Goal: Task Accomplishment & Management: Manage account settings

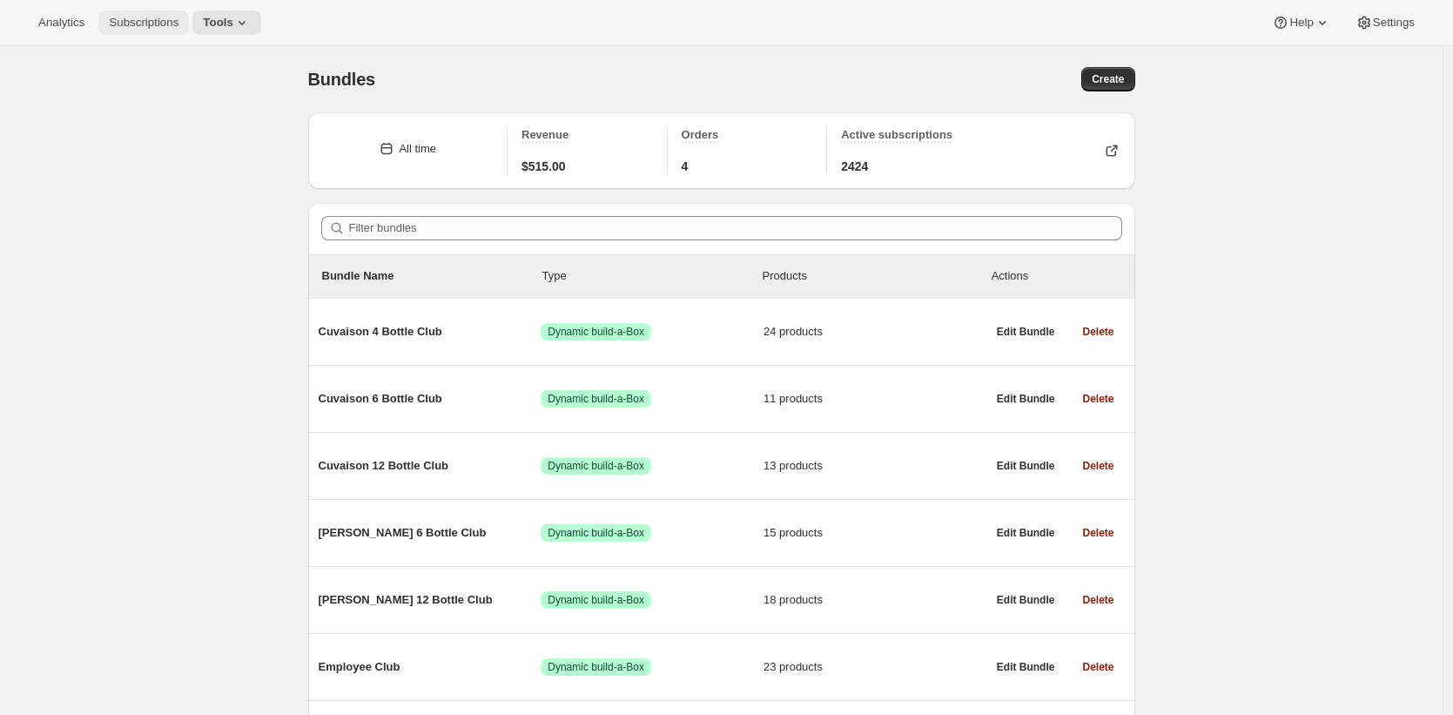
click at [162, 19] on span "Subscriptions" at bounding box center [144, 23] width 70 height 14
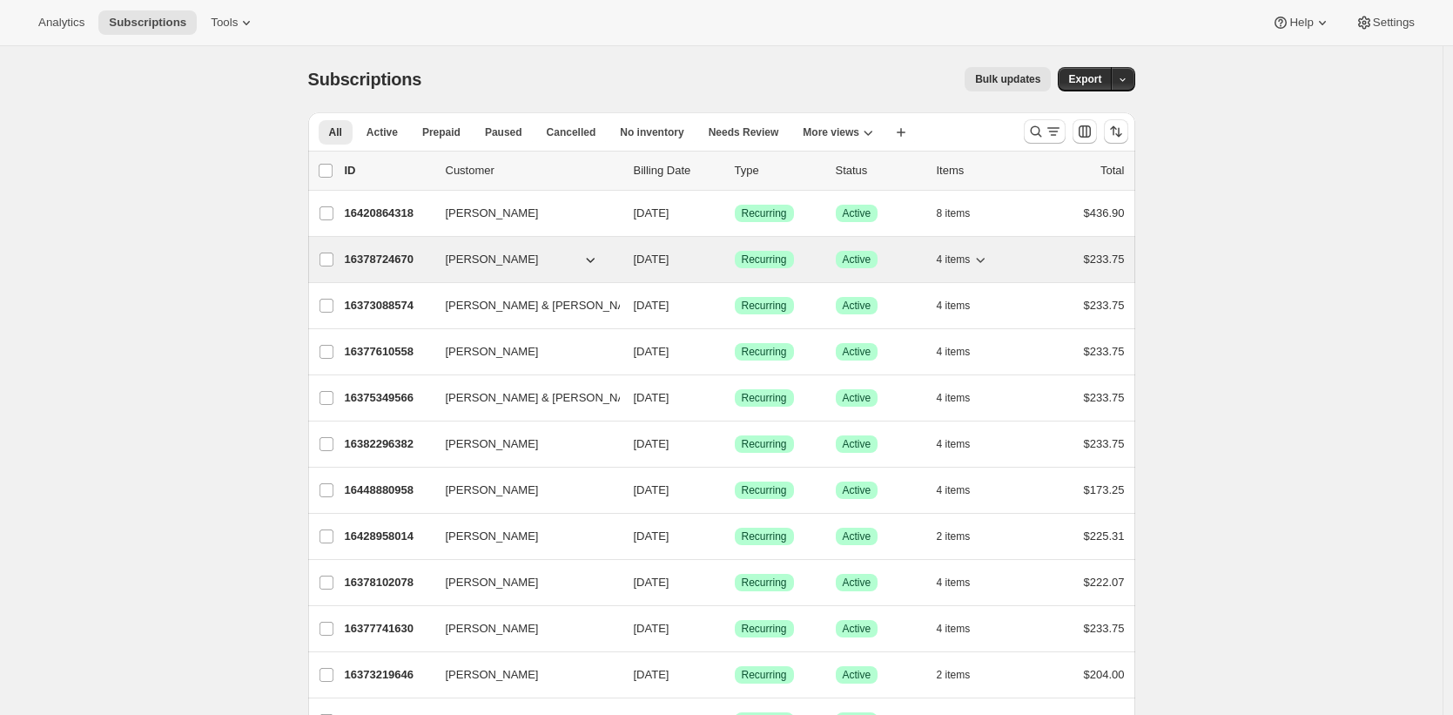
click at [376, 259] on p "16378724670" at bounding box center [388, 259] width 87 height 17
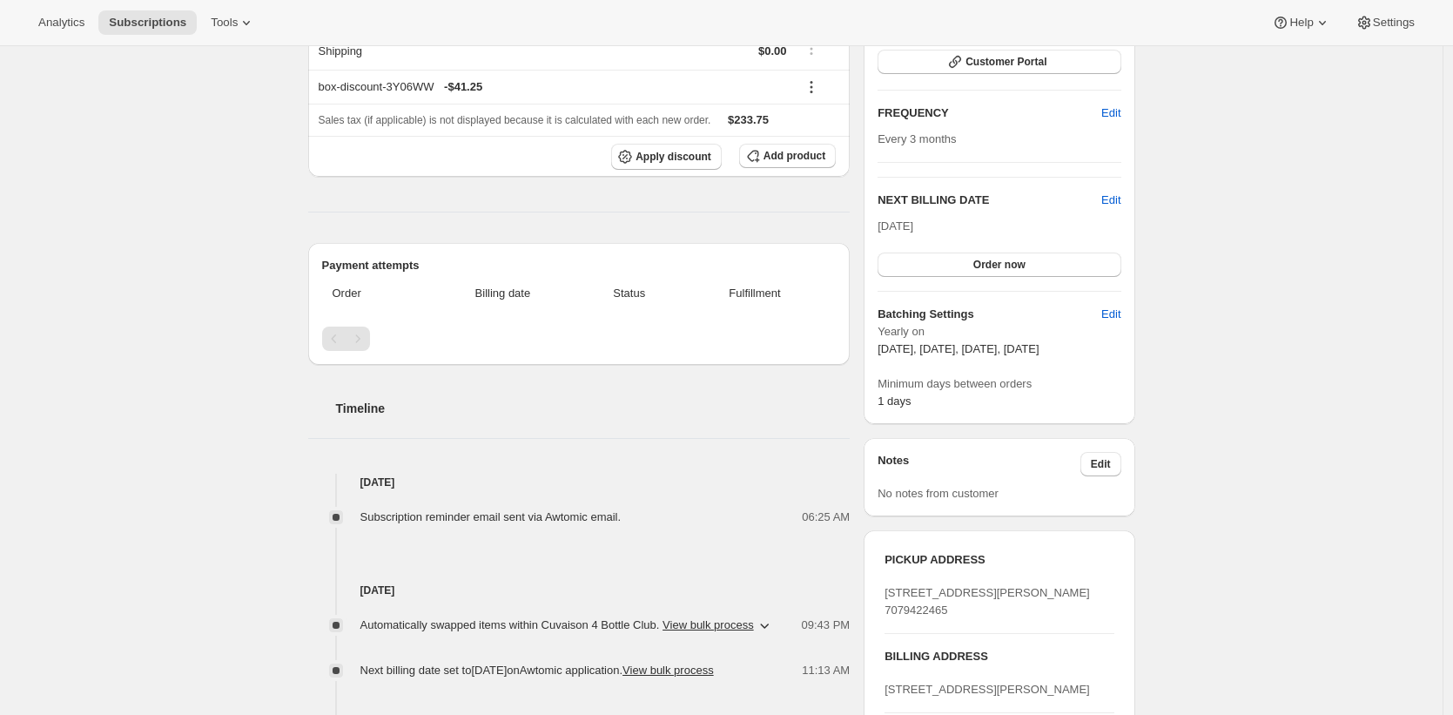
scroll to position [296, 0]
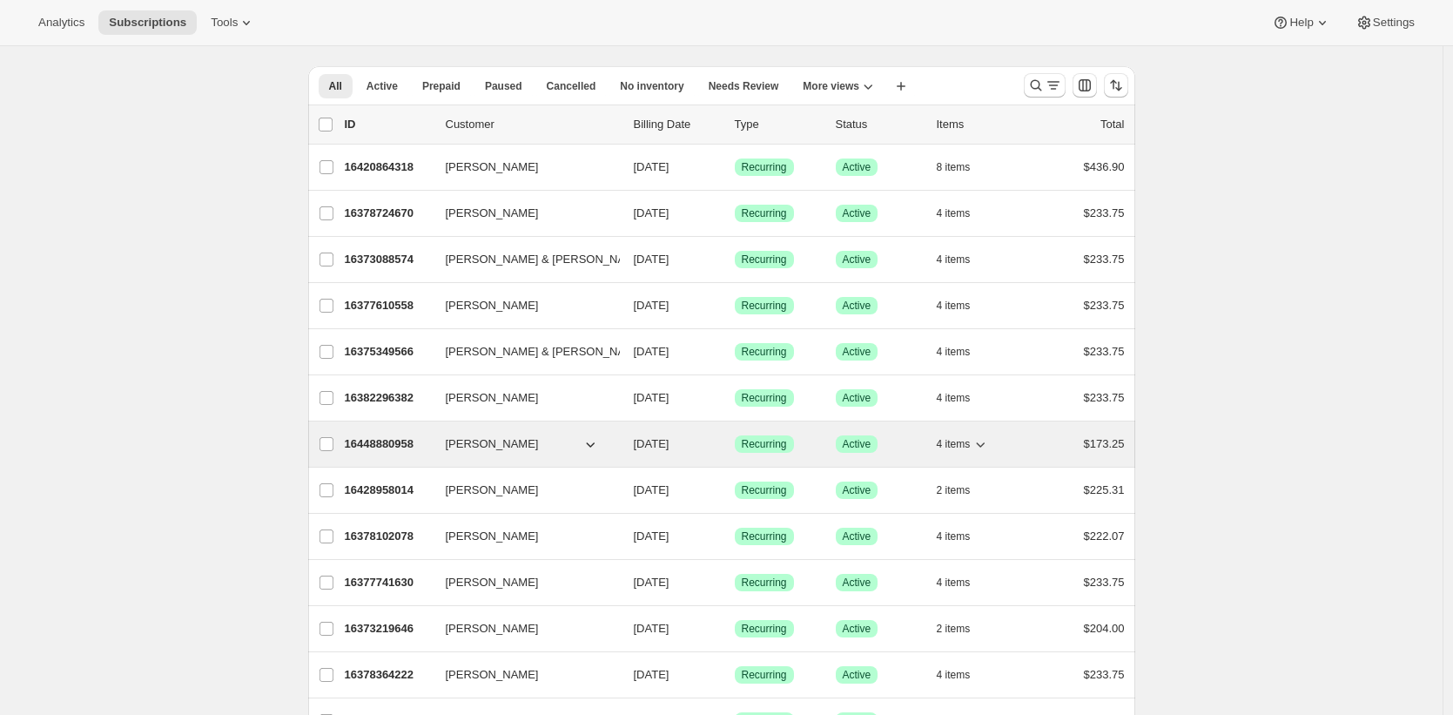
scroll to position [649, 0]
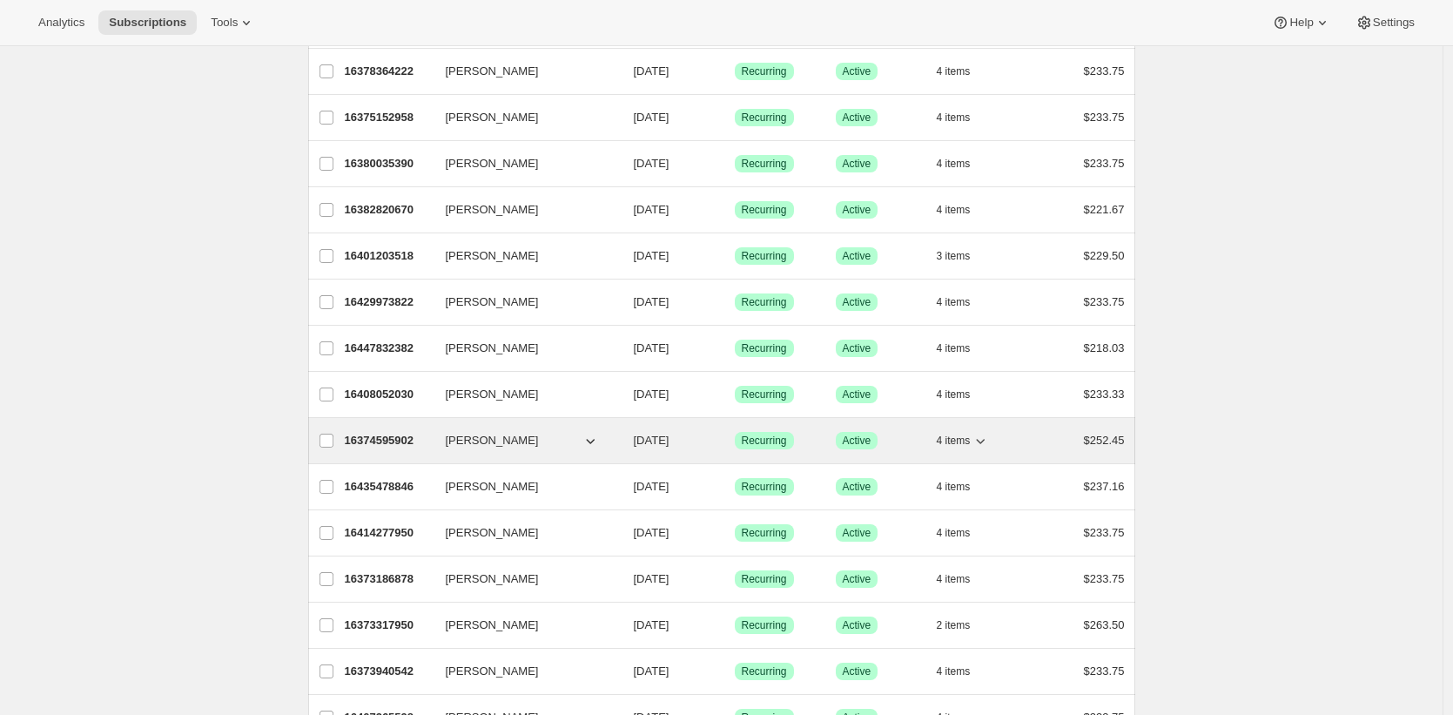
click at [379, 440] on p "16374595902" at bounding box center [388, 440] width 87 height 17
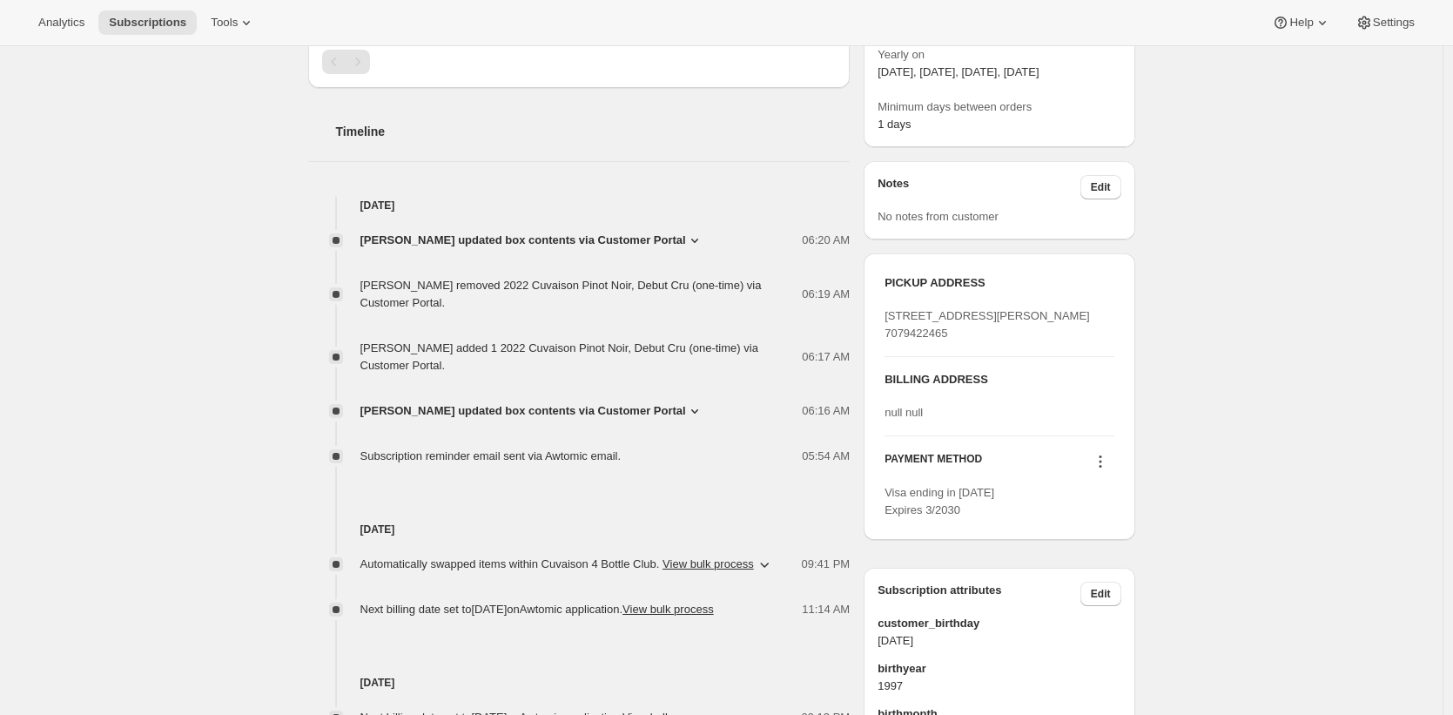
scroll to position [582, 0]
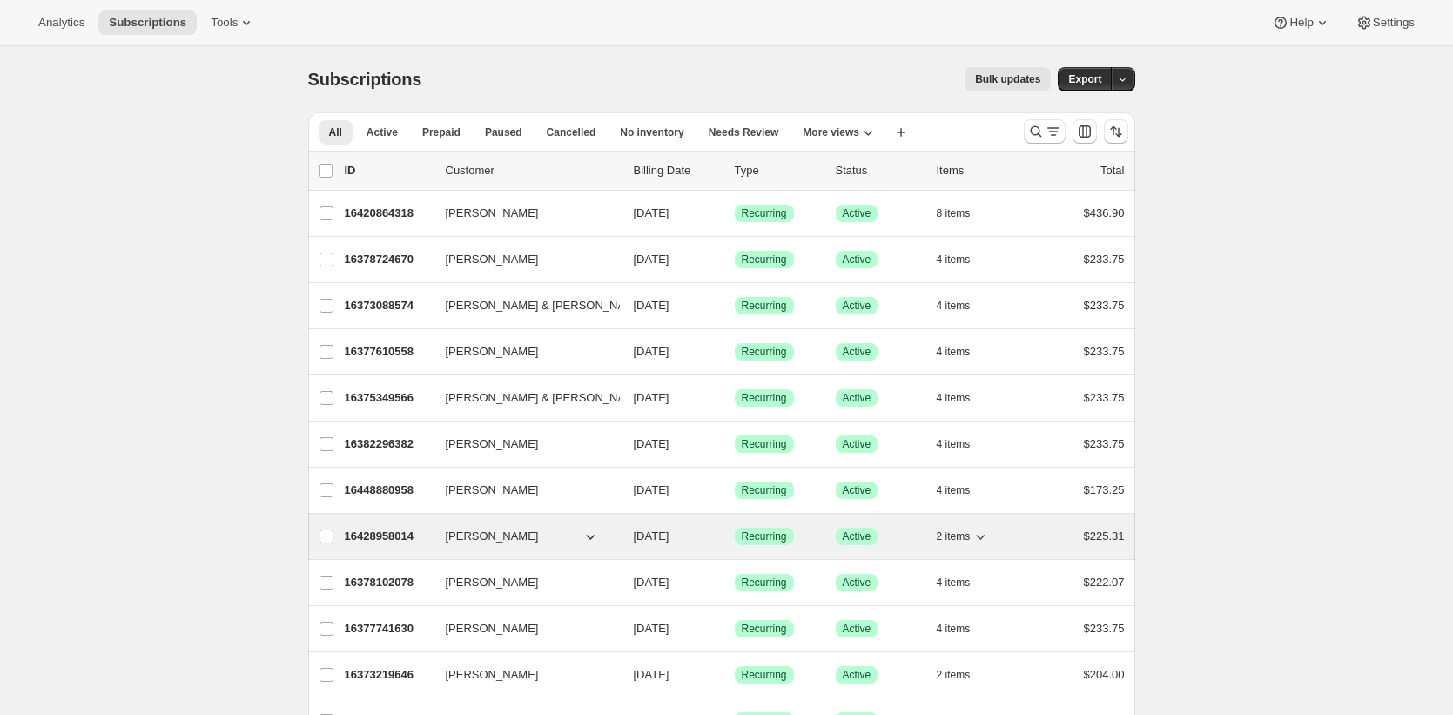
scroll to position [575, 0]
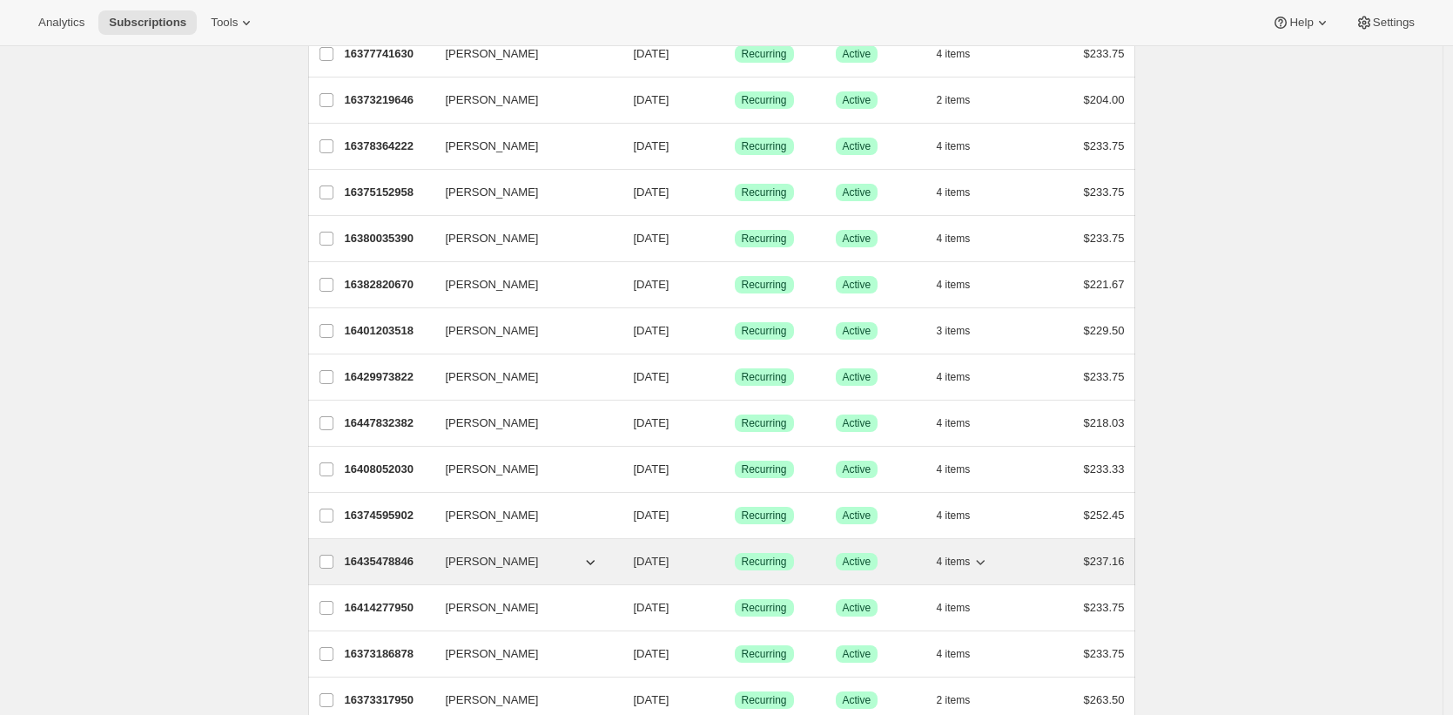
click at [370, 562] on p "16435478846" at bounding box center [388, 561] width 87 height 17
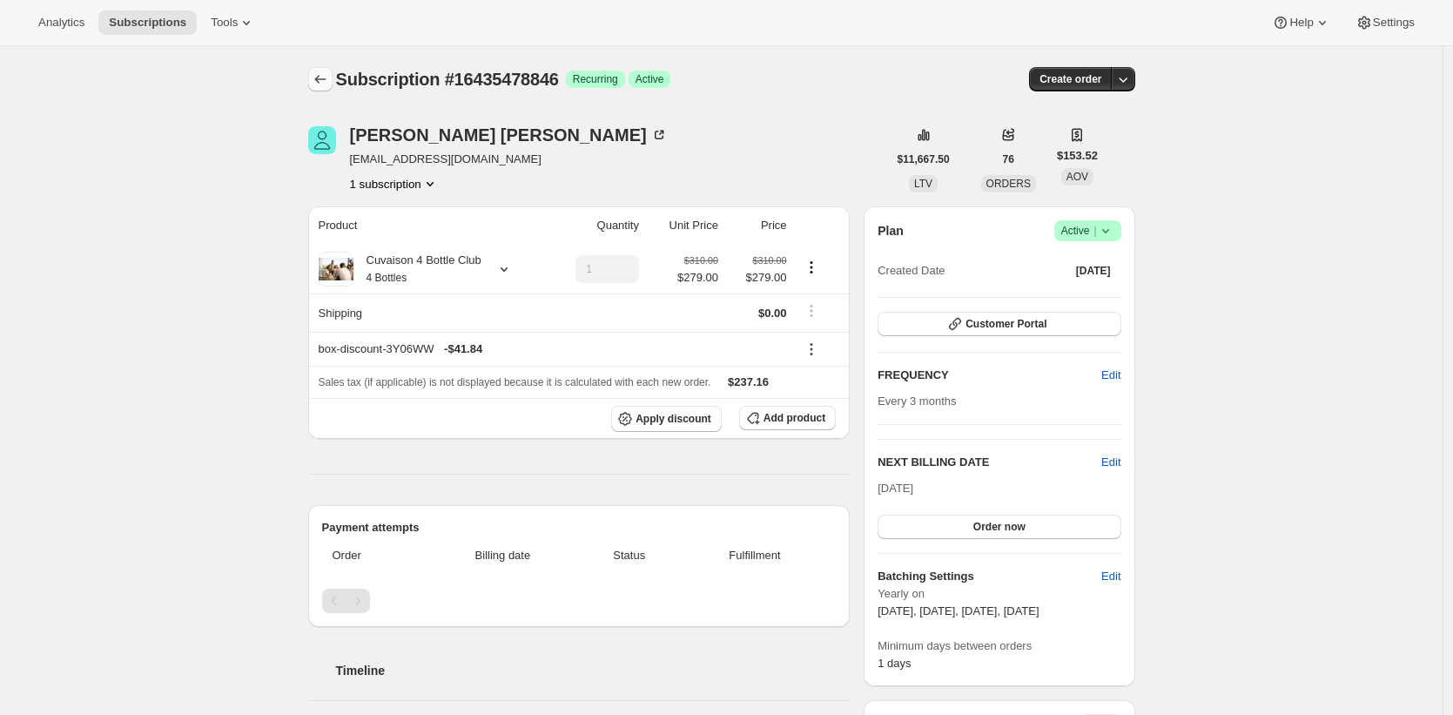
click at [318, 82] on icon "Subscriptions" at bounding box center [320, 79] width 17 height 17
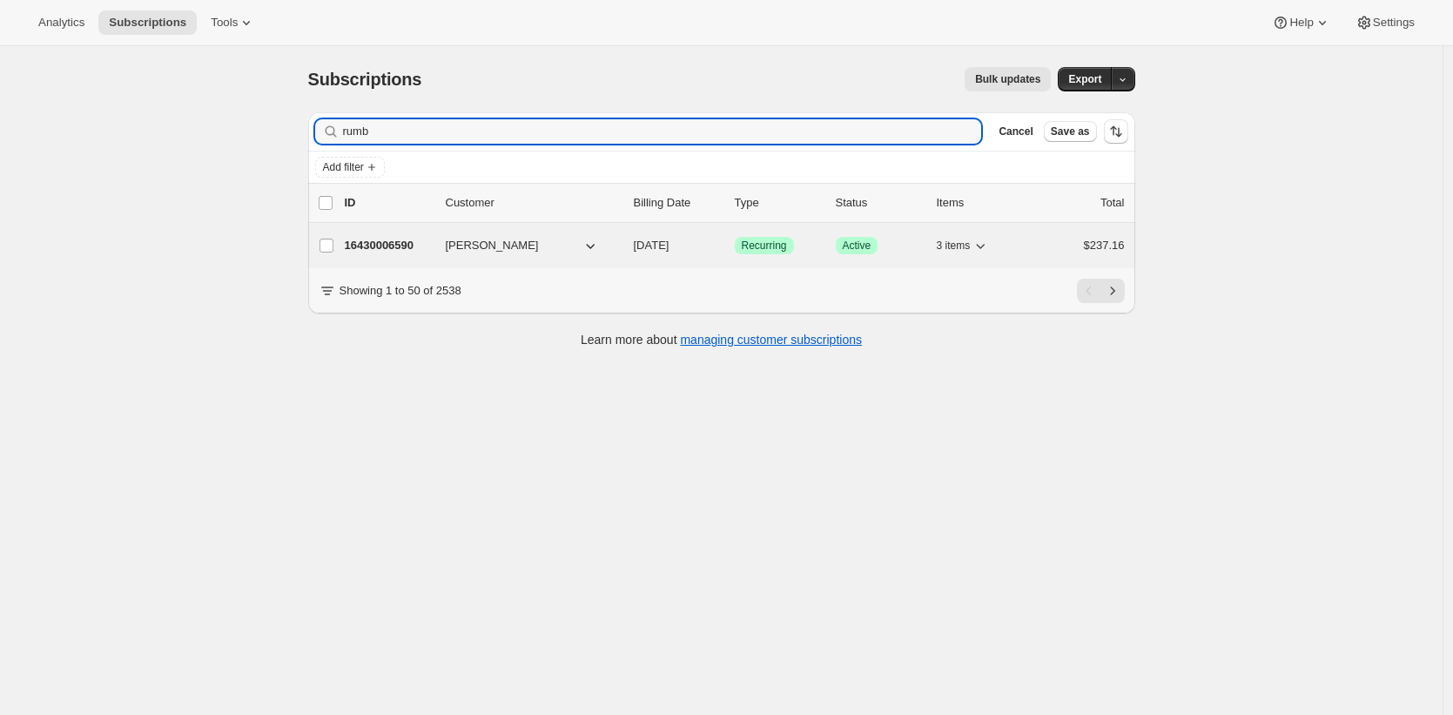
type input "rumb"
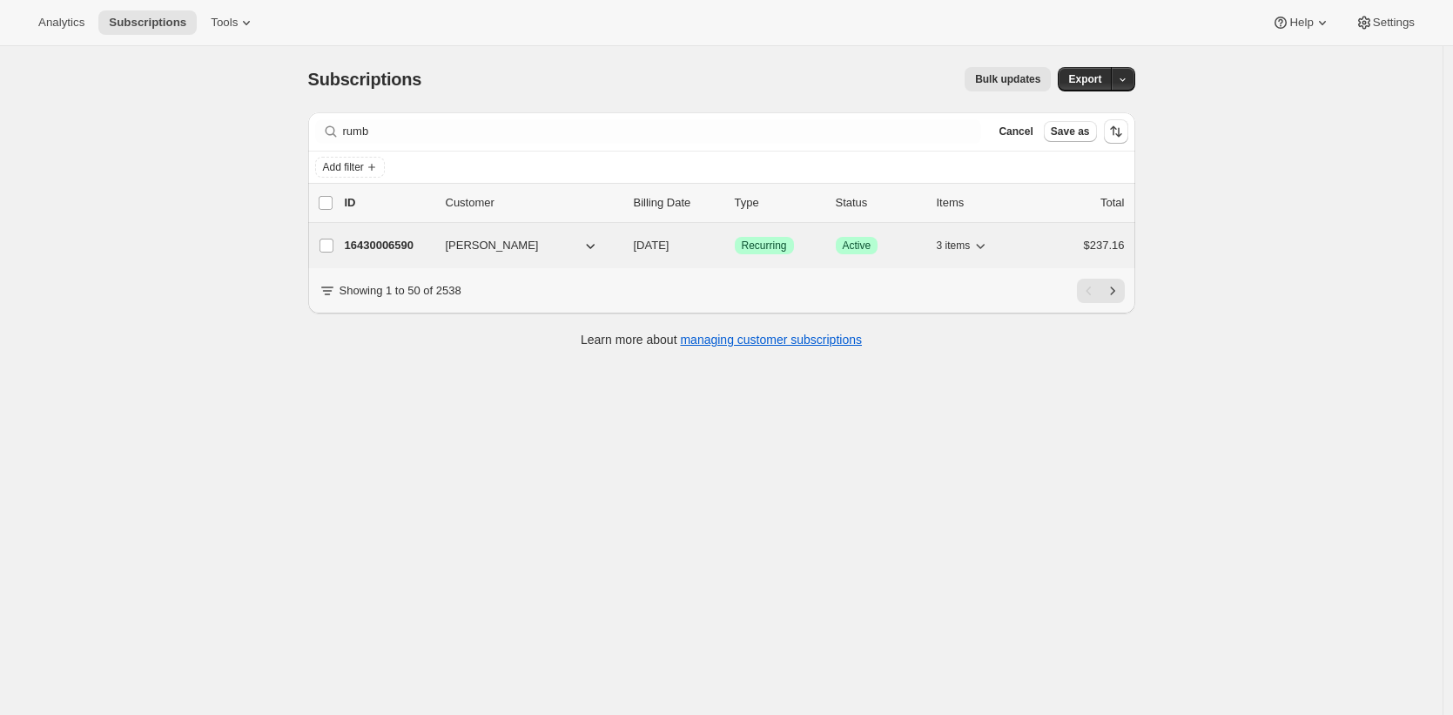
click at [385, 246] on p "16430006590" at bounding box center [388, 245] width 87 height 17
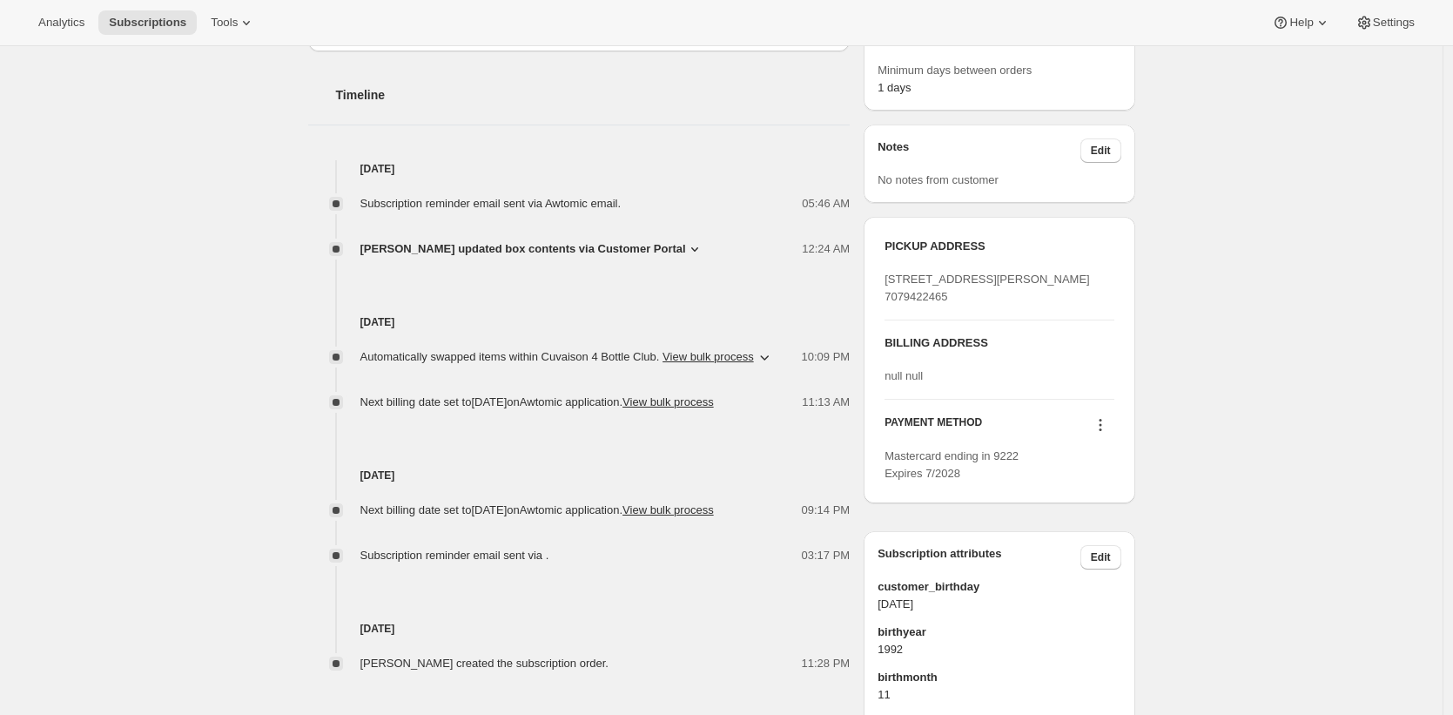
scroll to position [576, 0]
click at [299, 323] on div "[PERSON_NAME] [EMAIL_ADDRESS][DOMAIN_NAME] · [PHONE_NUMBER] 1 subscription $3,9…" at bounding box center [714, 187] width 841 height 1330
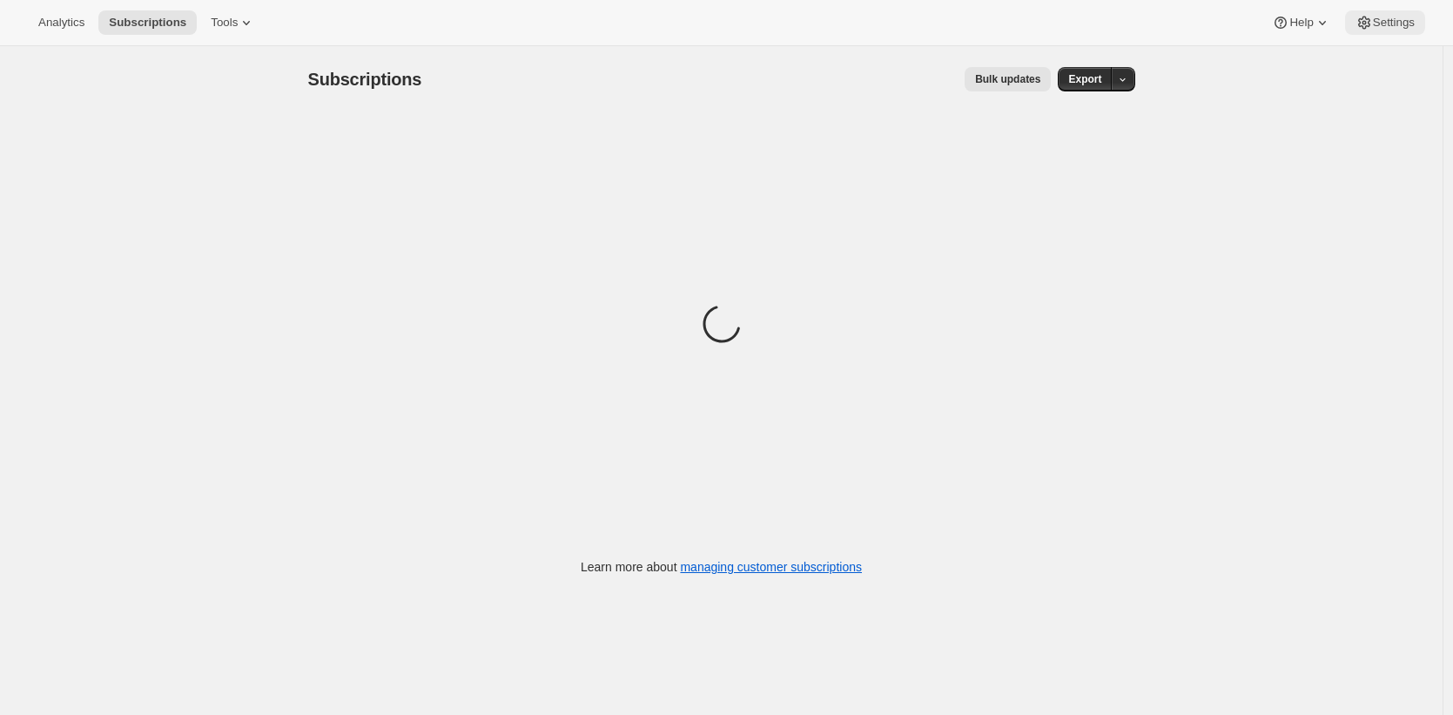
click at [1396, 12] on button "Settings" at bounding box center [1385, 22] width 80 height 24
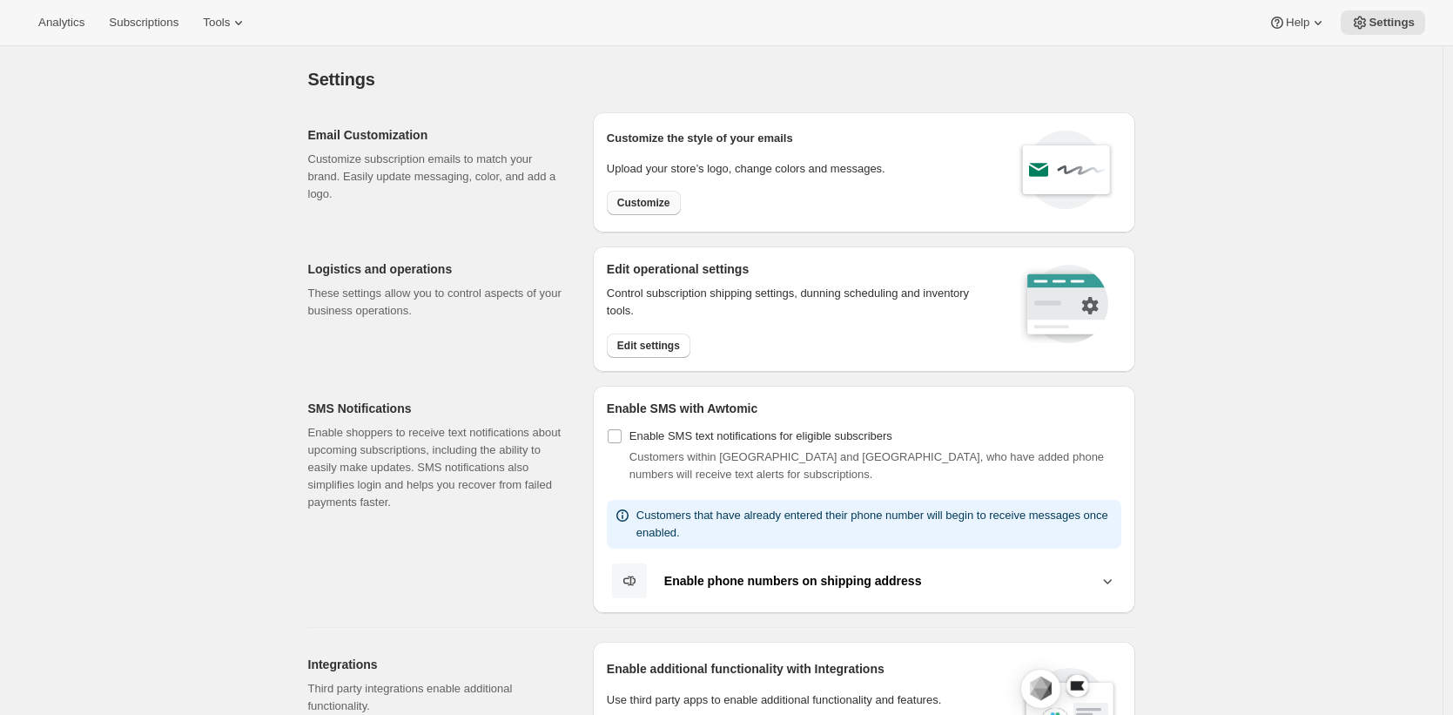
click at [640, 207] on span "Customize" at bounding box center [643, 203] width 53 height 14
select select "subscriptionMessage"
select select "5"
select select "15"
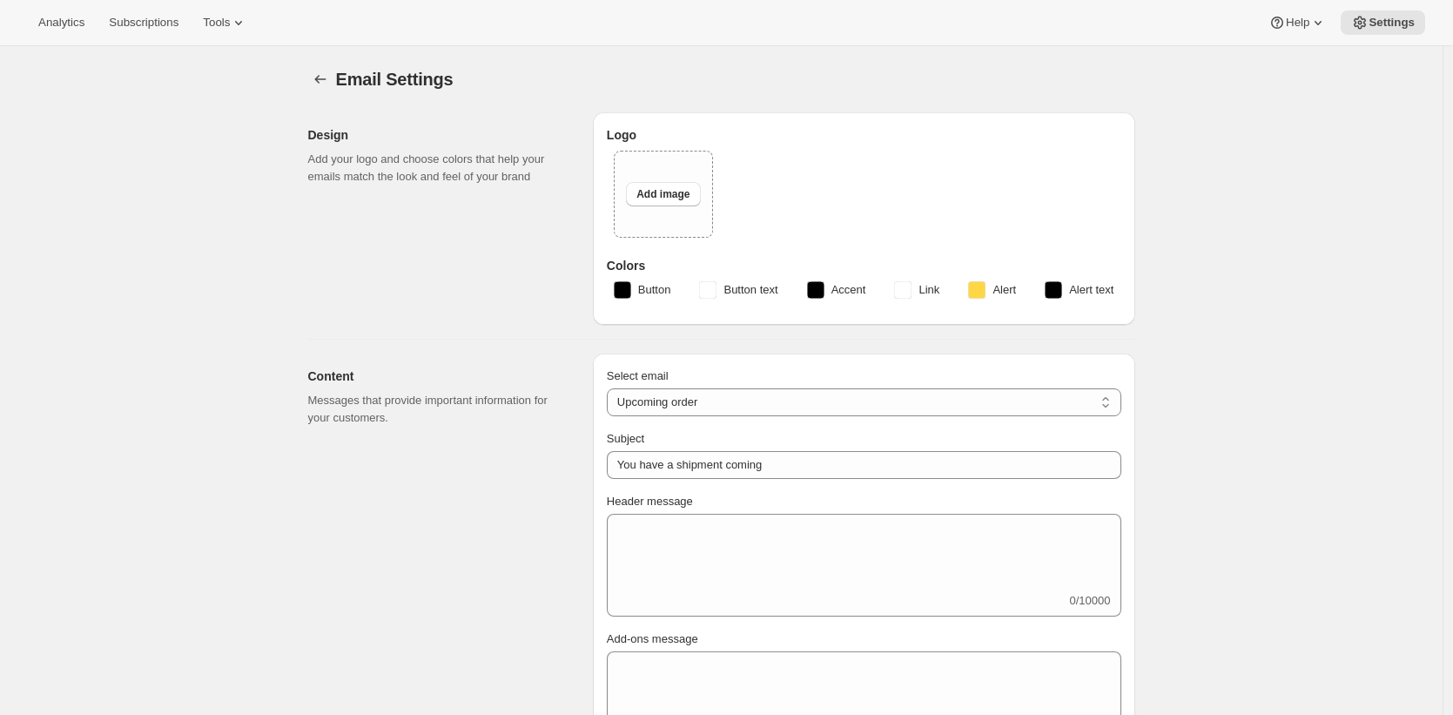
type input "Dwell®"
checkbox input "false"
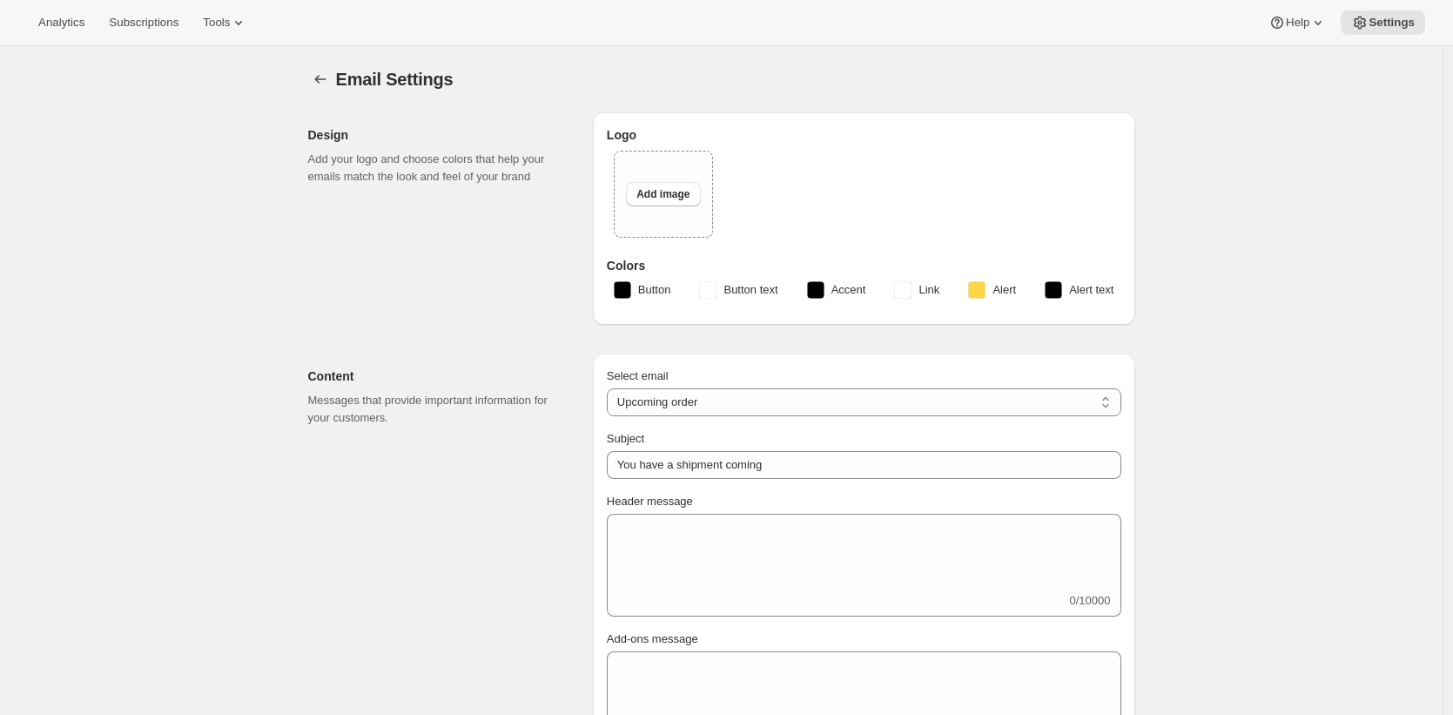
checkbox input "false"
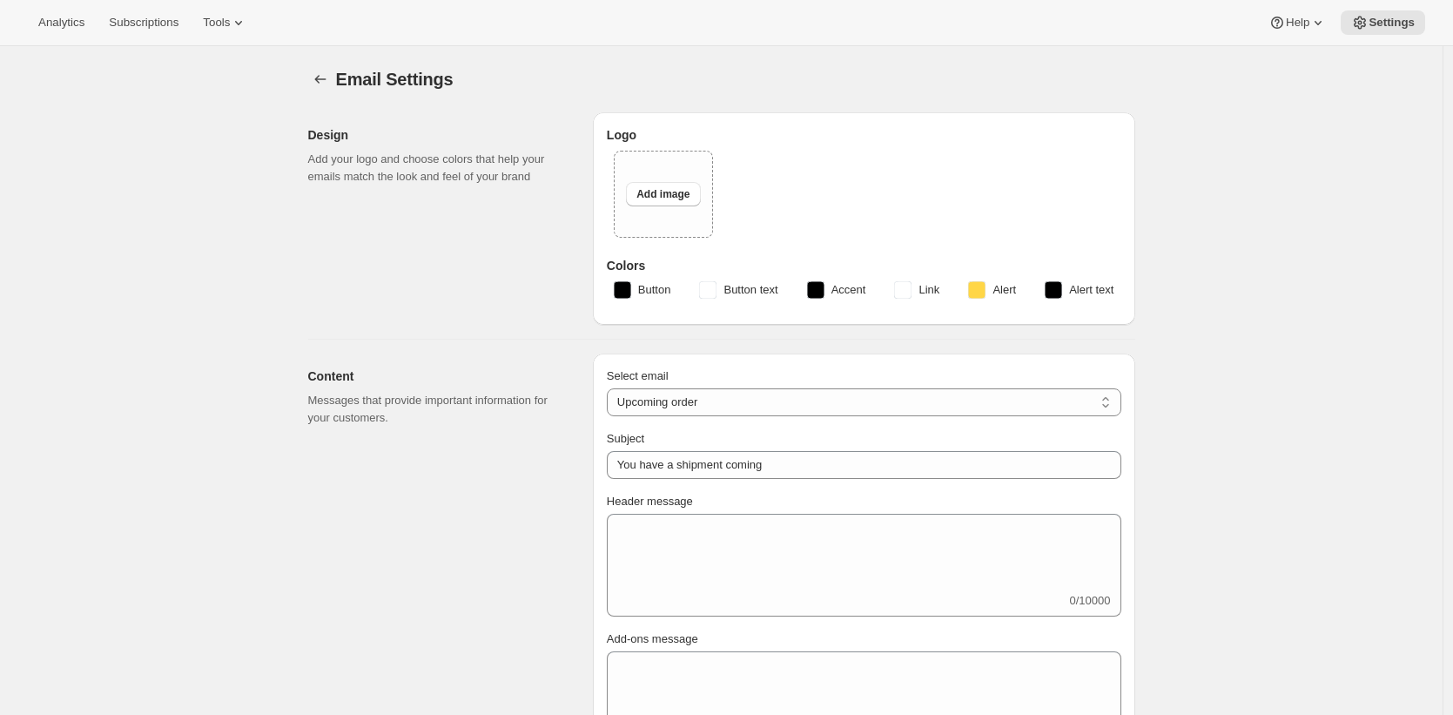
checkbox input "false"
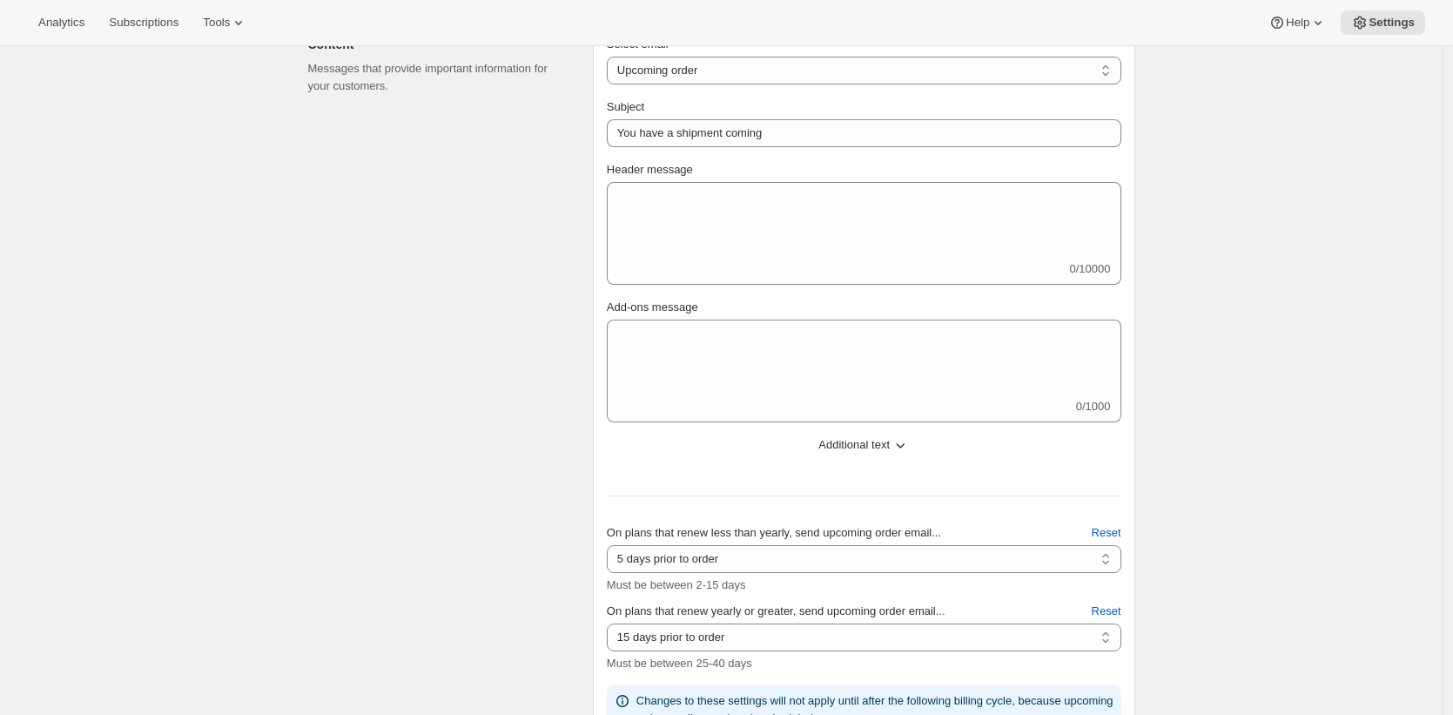
scroll to position [513, 0]
